Goal: Browse casually

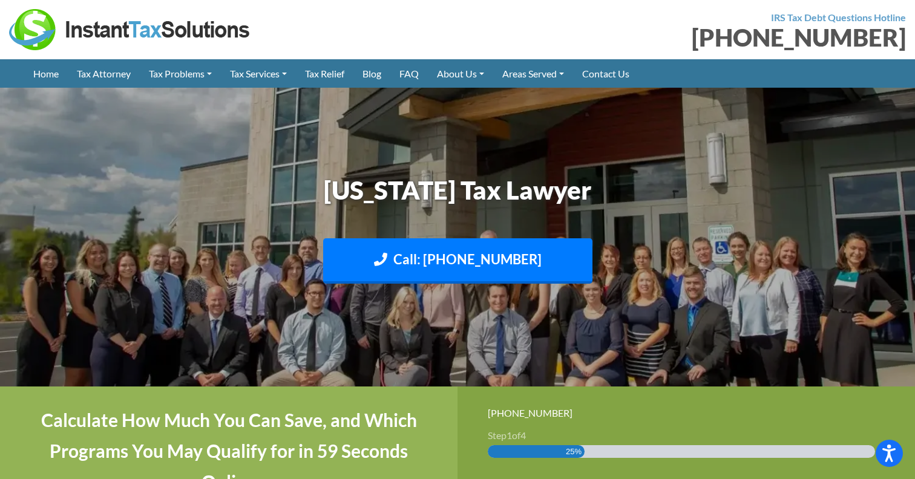
click at [824, 258] on img at bounding box center [457, 237] width 915 height 545
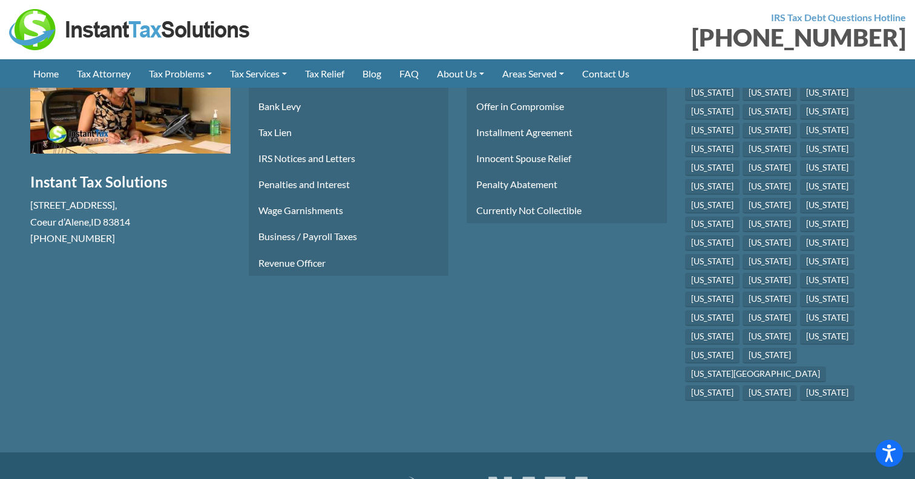
scroll to position [2379, 0]
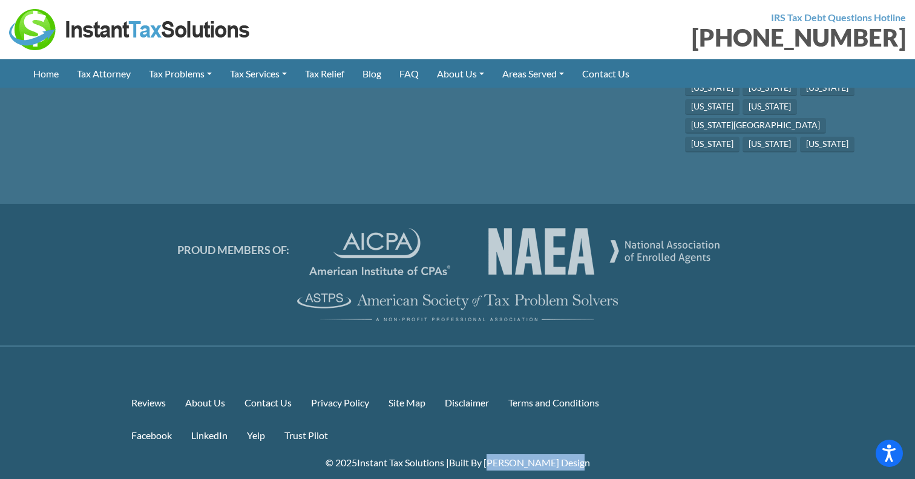
drag, startPoint x: 589, startPoint y: 382, endPoint x: 497, endPoint y: 384, distance: 92.0
click at [497, 454] on p "© 2025 Instant Tax Solutions | Built By [PERSON_NAME] Design" at bounding box center [458, 462] width 672 height 16
copy p "[PERSON_NAME] Design"
click at [724, 422] on ul "Facebook LinkedIn Yelp Trust Pilot" at bounding box center [458, 435] width 672 height 26
click at [84, 228] on div "PROUD MEMBERS OF:" at bounding box center [457, 274] width 915 height 111
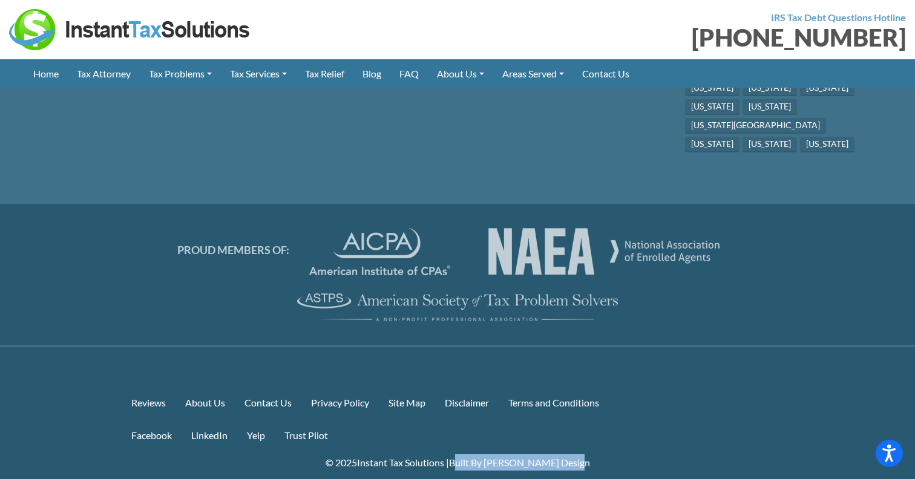
drag, startPoint x: 583, startPoint y: 376, endPoint x: 464, endPoint y: 381, distance: 119.3
click at [464, 454] on p "© 2025 Instant Tax Solutions | Built By [PERSON_NAME] Design" at bounding box center [458, 462] width 672 height 16
copy p "Built By [PERSON_NAME] Design"
